Goal: Transaction & Acquisition: Purchase product/service

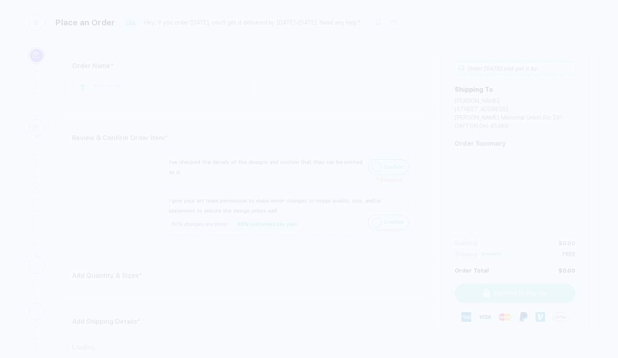
type input "**********"
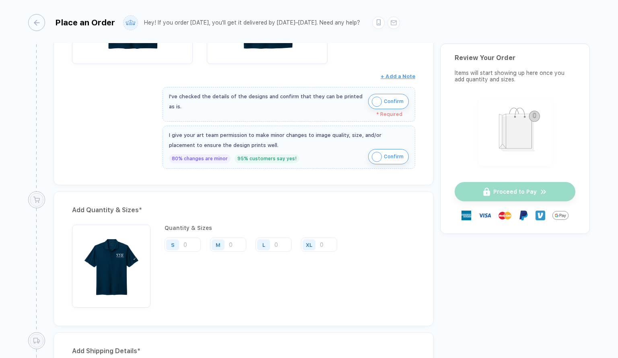
scroll to position [244, 0]
click at [186, 245] on input "number" at bounding box center [183, 244] width 36 height 14
click at [372, 102] on img "button" at bounding box center [377, 101] width 10 height 10
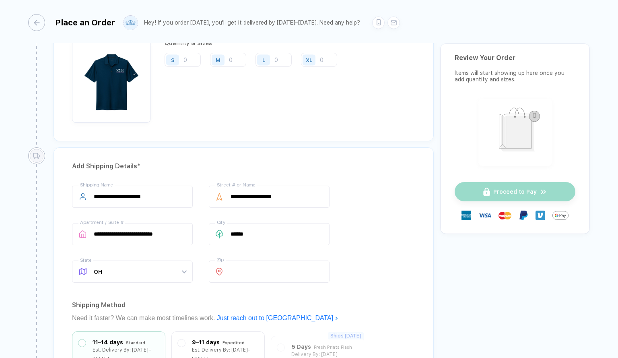
scroll to position [423, 0]
click at [187, 58] on input "number" at bounding box center [183, 59] width 36 height 14
click at [186, 54] on input "number" at bounding box center [183, 59] width 36 height 14
type input "1"
click at [228, 58] on div "M" at bounding box center [219, 59] width 19 height 14
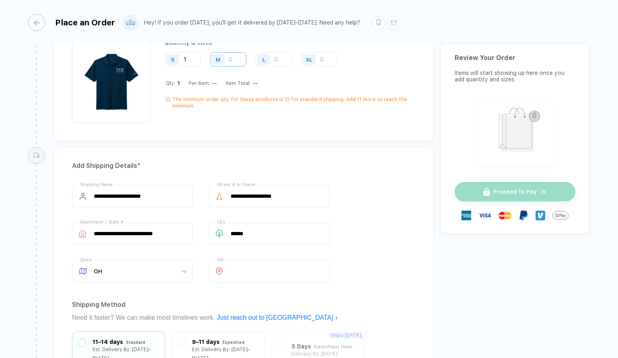
click at [237, 56] on input "number" at bounding box center [228, 59] width 36 height 14
type input "9"
click at [276, 54] on input "number" at bounding box center [274, 59] width 36 height 14
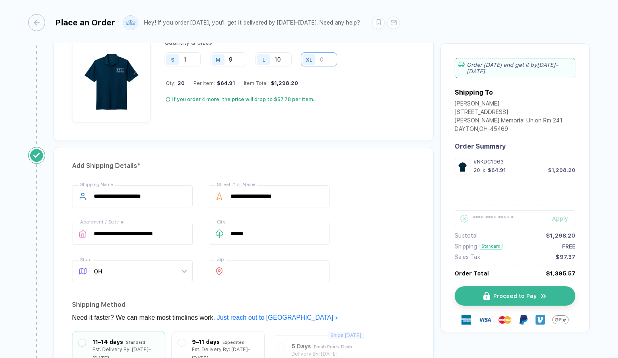
type input "10"
click at [322, 55] on input "number" at bounding box center [319, 59] width 36 height 14
type input "4"
click at [329, 88] on div "Quantity & Sizes S 1 M 9 L 10 XL 4 Qty: 24 Per Item: $59.46 Item Total: $1,427.…" at bounding box center [254, 80] width 179 height 83
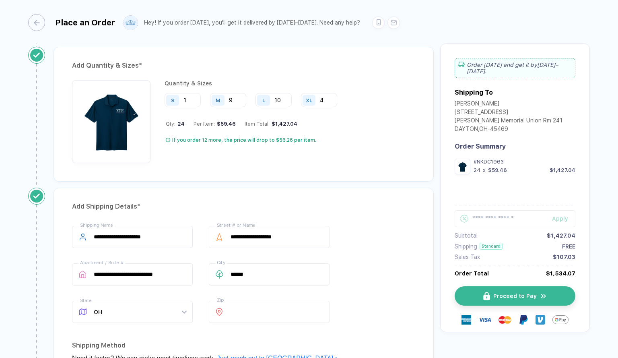
scroll to position [382, 0]
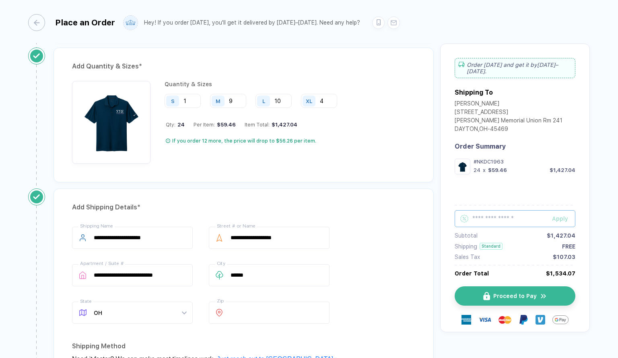
click at [474, 218] on input "text" at bounding box center [515, 218] width 121 height 17
click at [400, 180] on div "Add Quantity & Sizes * Quantity & Sizes S 1 M 9 L 10 XL 4 Qty: 24 Per Item: $59…" at bounding box center [243, 117] width 393 height 141
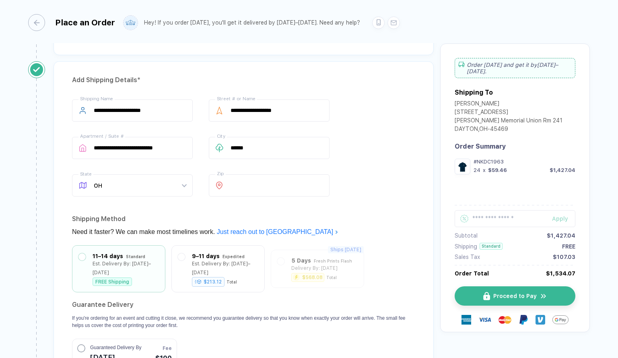
scroll to position [510, 0]
click at [274, 174] on input "*****" at bounding box center [269, 185] width 121 height 22
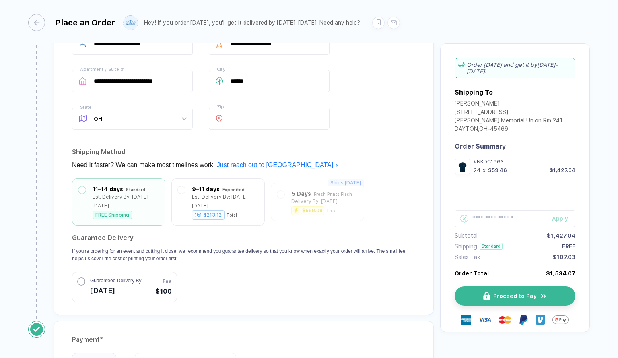
scroll to position [673, 0]
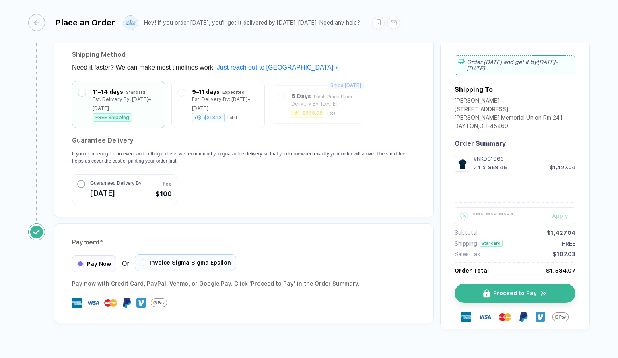
click at [194, 259] on span "Invoice Sigma Sigma Epsilon" at bounding box center [190, 262] width 81 height 6
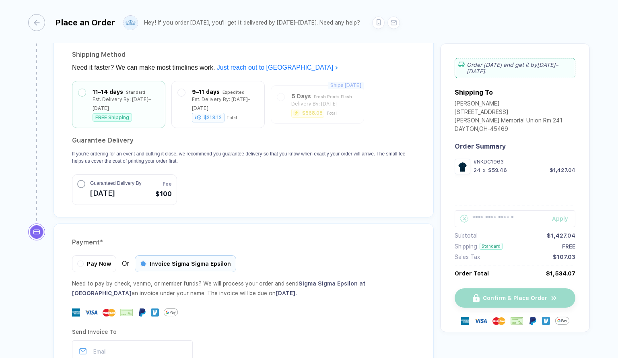
scroll to position [753, 0]
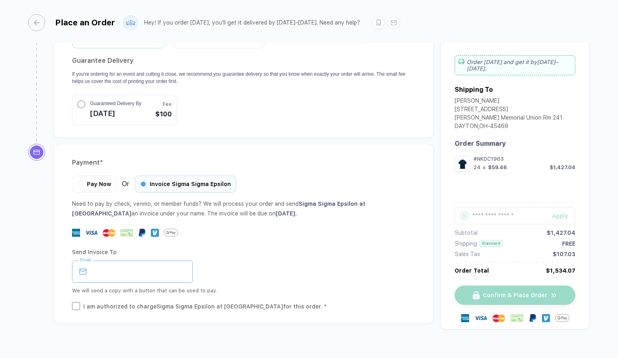
click at [147, 260] on input "email" at bounding box center [132, 271] width 121 height 22
type input "**********"
type input "****"
click at [81, 302] on div "I am authorized to charge Sigma Sigma Epsilon at [GEOGRAPHIC_DATA] for this ord…" at bounding box center [243, 306] width 343 height 9
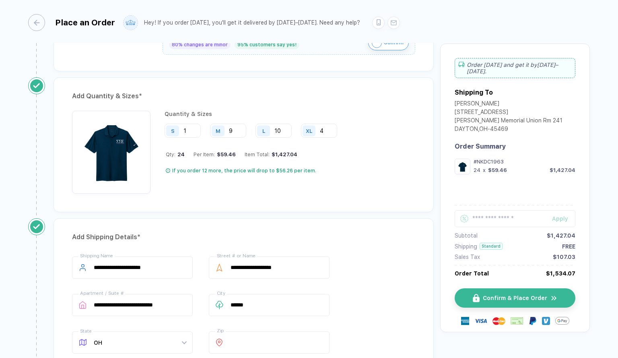
scroll to position [353, 0]
click at [398, 168] on div "Quantity & Sizes S 1 M 9 L 10 XL 4 Qty: 24 Per Item: $59.46 Item Total: $1,427.…" at bounding box center [243, 151] width 343 height 83
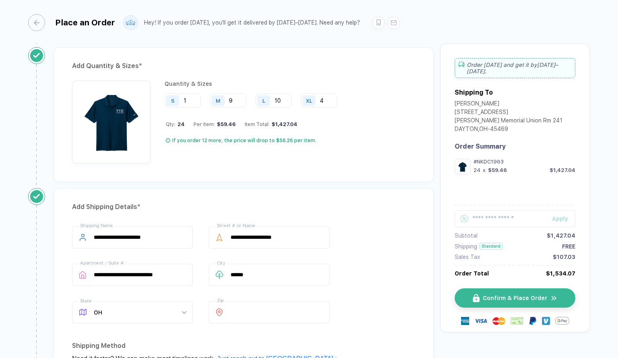
scroll to position [402, 0]
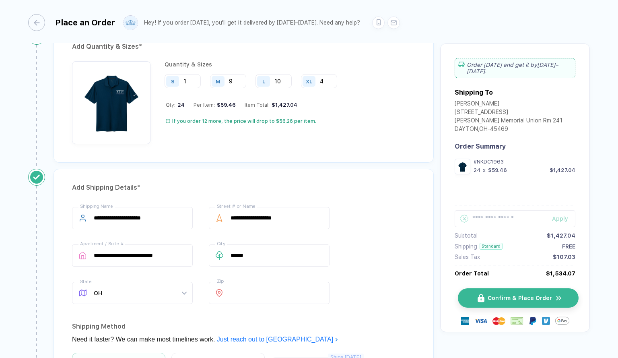
click at [536, 295] on span "Confirm & Place Order" at bounding box center [520, 298] width 64 height 6
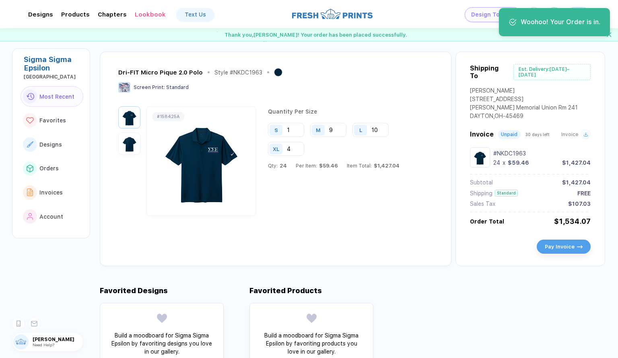
scroll to position [38, 0]
